Goal: Task Accomplishment & Management: Manage account settings

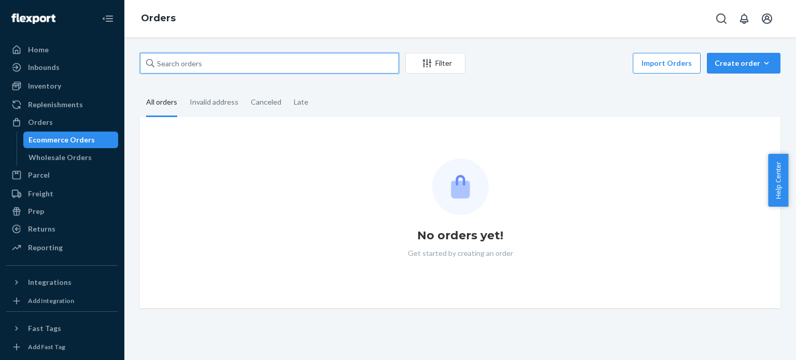
click at [226, 70] on input "text" at bounding box center [269, 63] width 259 height 21
paste input "517874MIRA"
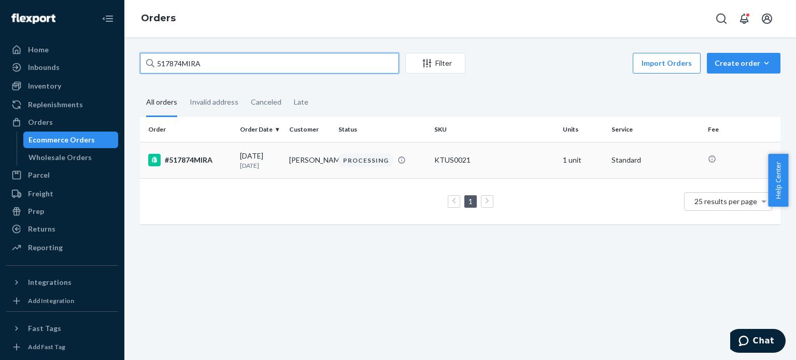
type input "517874MIRA"
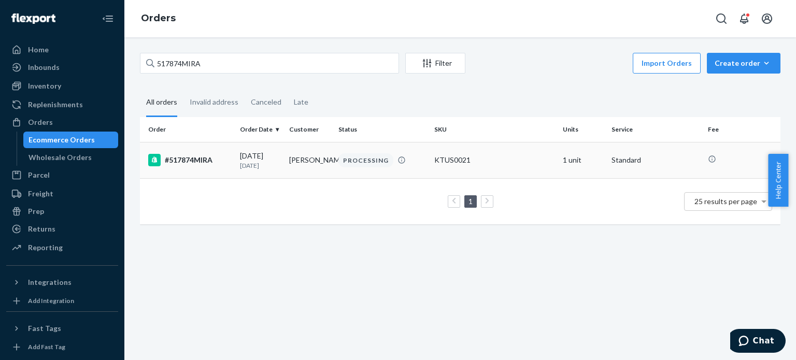
click at [242, 153] on div "[DATE] [DATE]" at bounding box center [260, 160] width 41 height 19
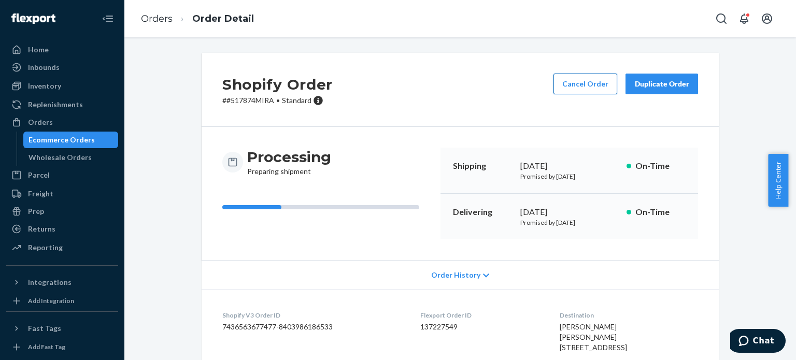
click at [607, 83] on button "Cancel Order" at bounding box center [585, 84] width 64 height 21
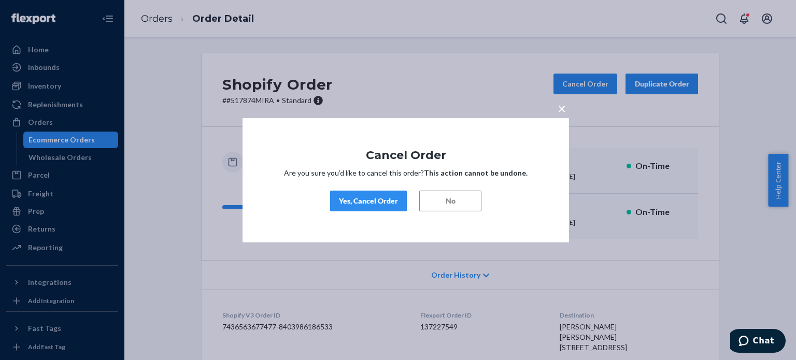
click at [380, 202] on div "Yes, Cancel Order" at bounding box center [368, 201] width 59 height 10
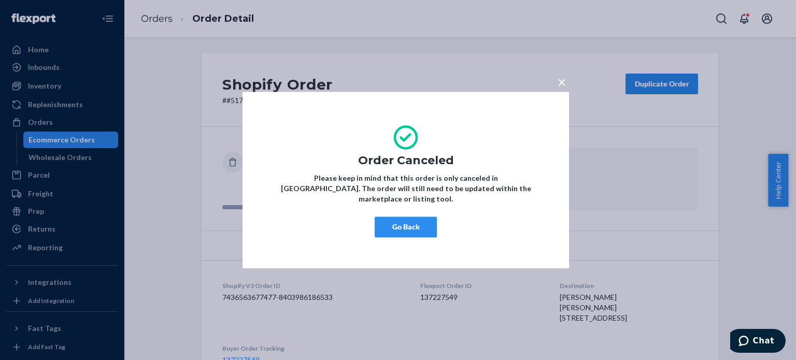
click at [384, 217] on button "Go Back" at bounding box center [405, 227] width 62 height 21
